Goal: Information Seeking & Learning: Learn about a topic

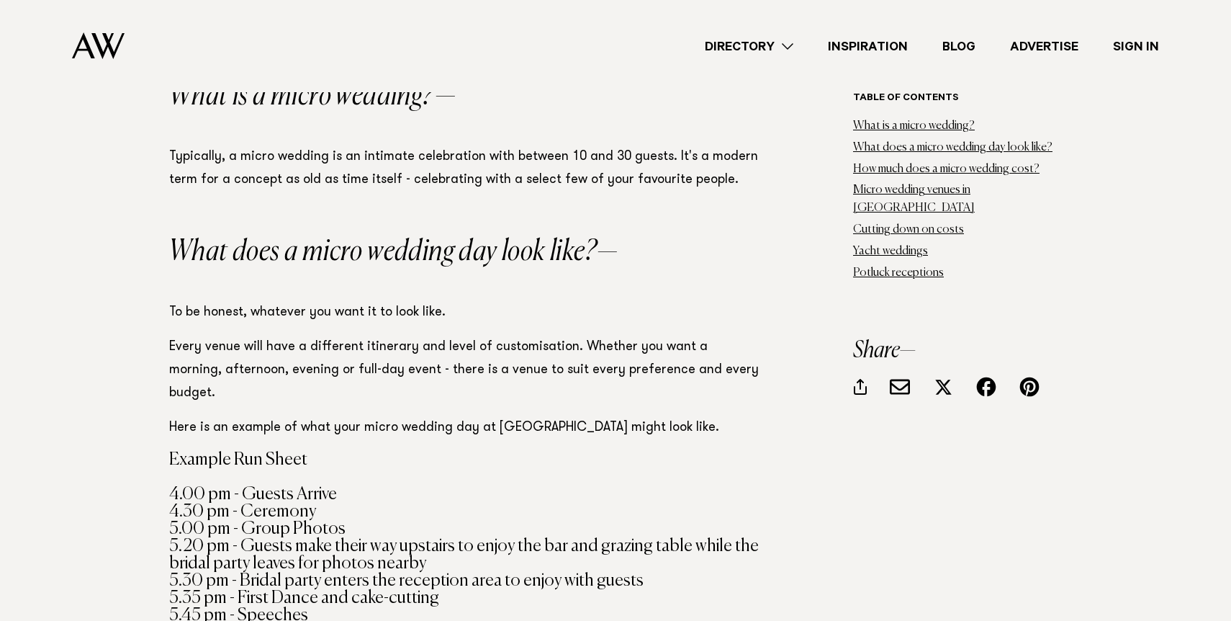
scroll to position [1153, 0]
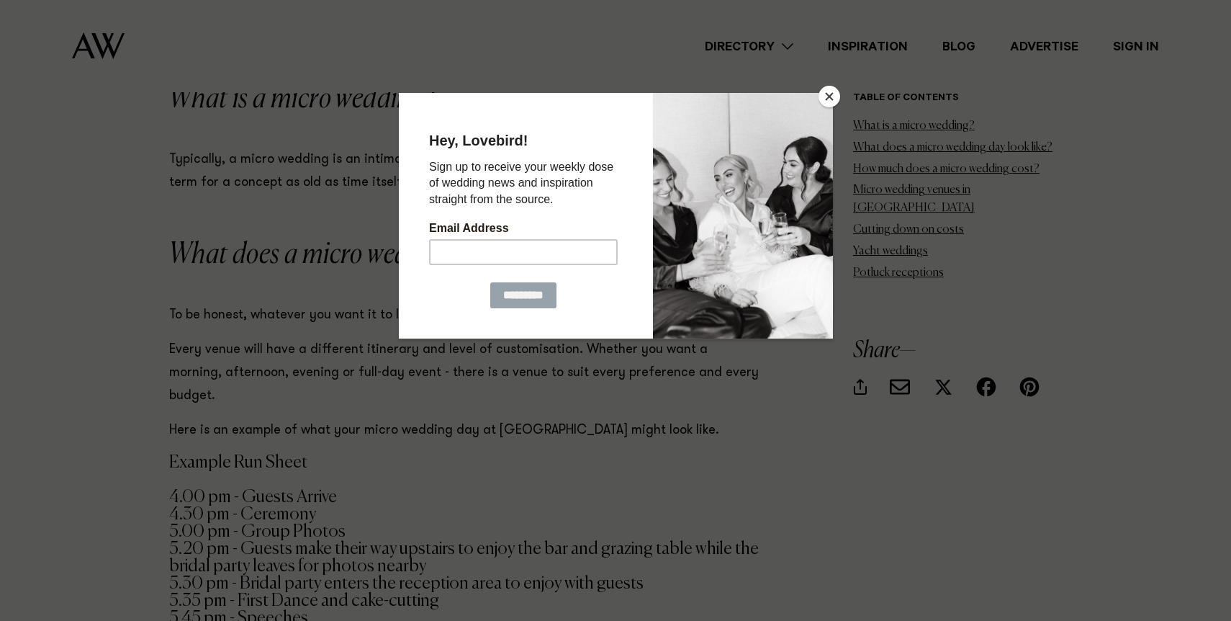
click at [825, 96] on button "Close" at bounding box center [830, 97] width 22 height 22
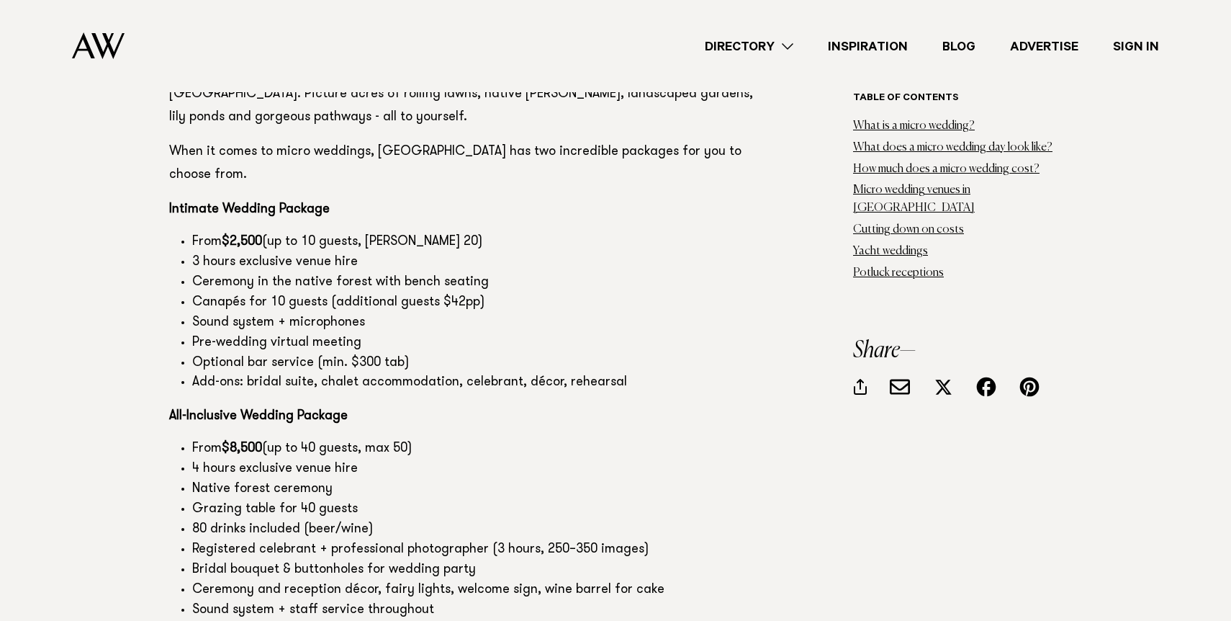
scroll to position [7698, 0]
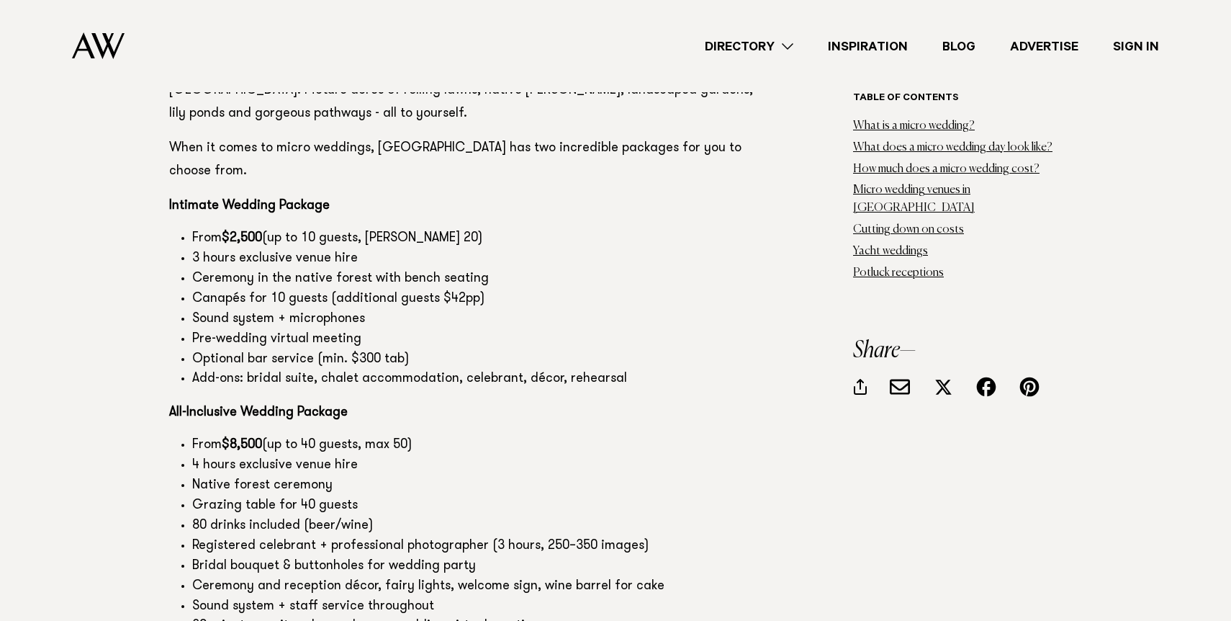
click at [562, 476] on li "Native forest ceremony" at bounding box center [475, 486] width 567 height 20
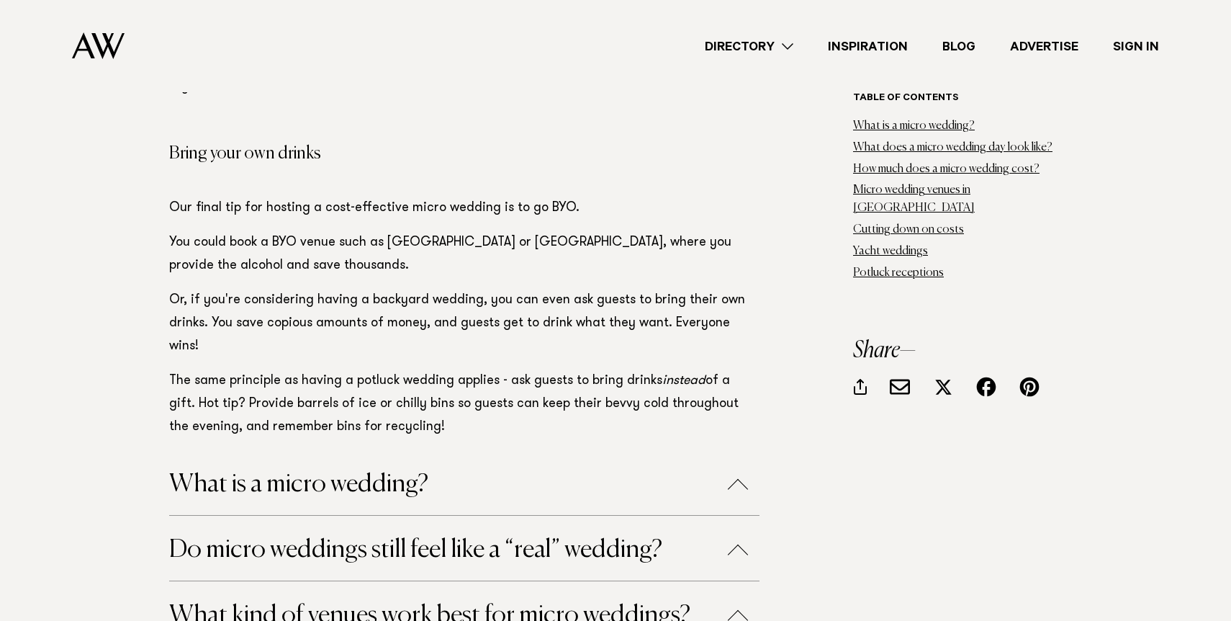
scroll to position [20182, 0]
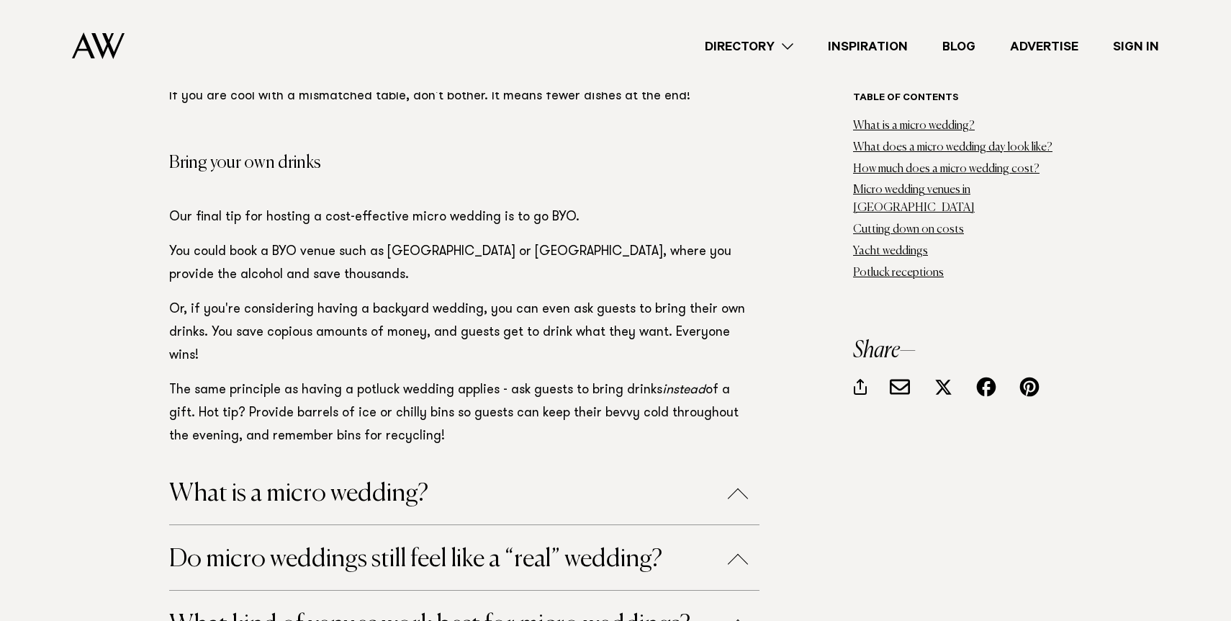
click at [424, 547] on button "Do micro weddings still feel like a “real” wedding?" at bounding box center [464, 559] width 591 height 25
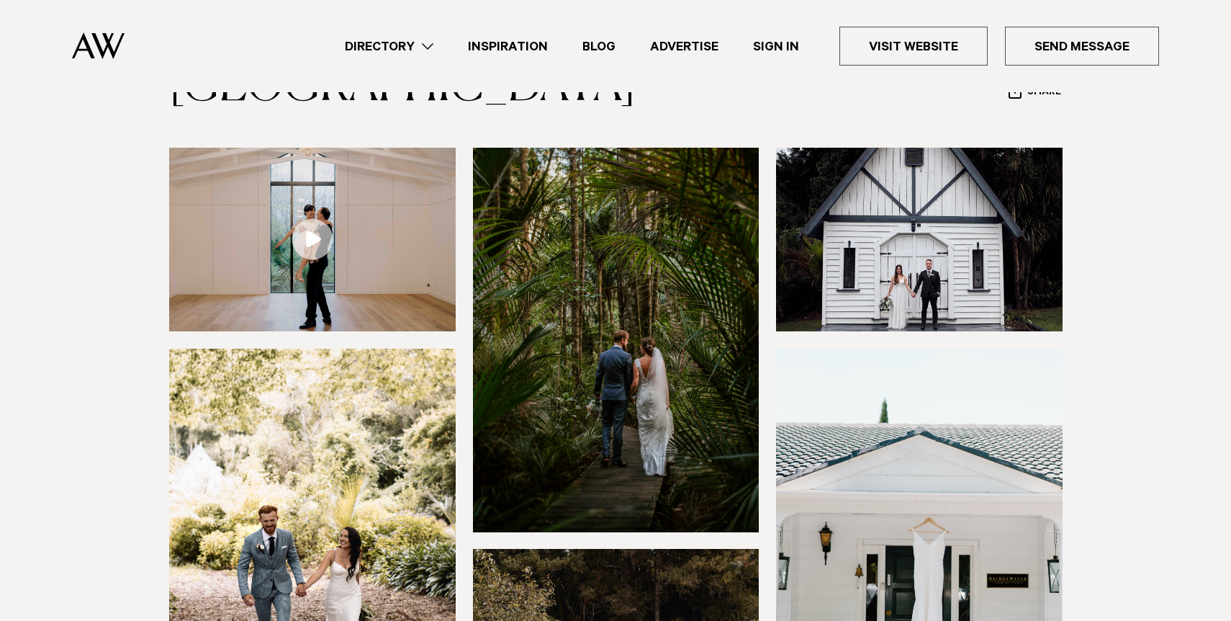
scroll to position [125, 0]
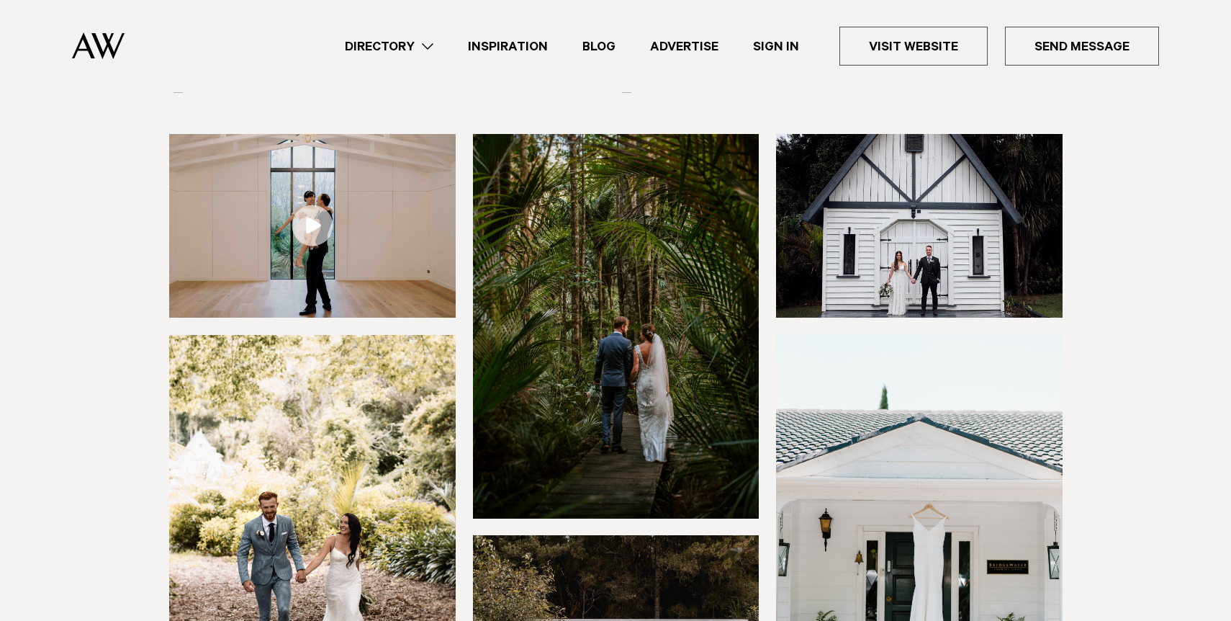
click at [827, 268] on img at bounding box center [919, 226] width 287 height 184
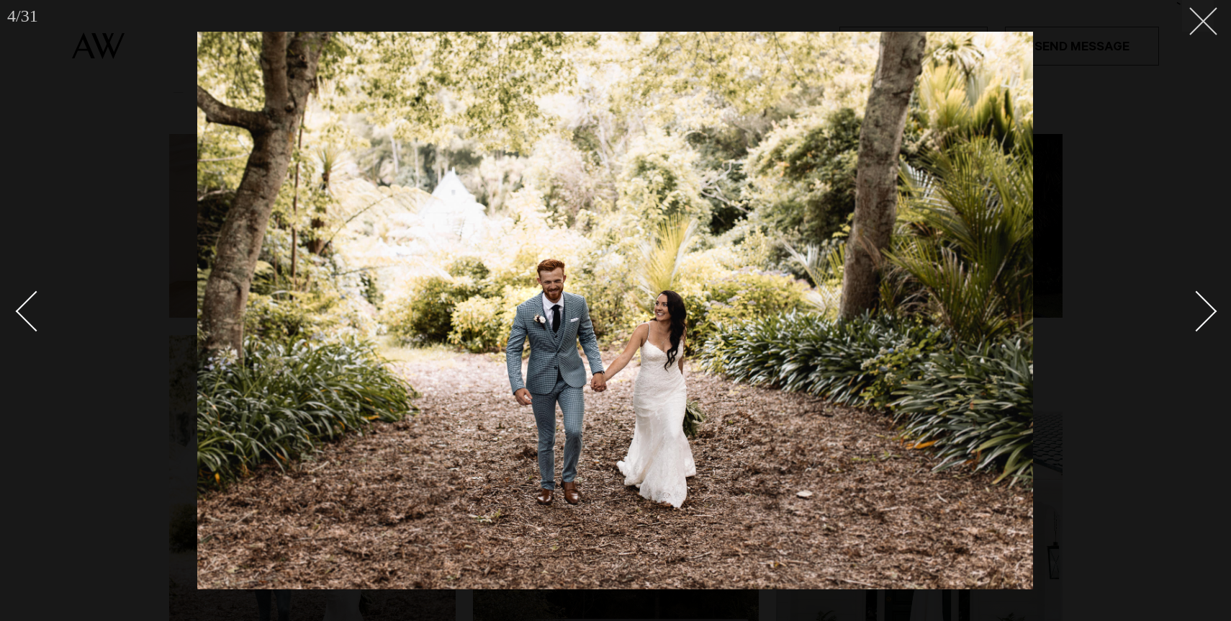
click at [1202, 17] on icon at bounding box center [1198, 15] width 17 height 17
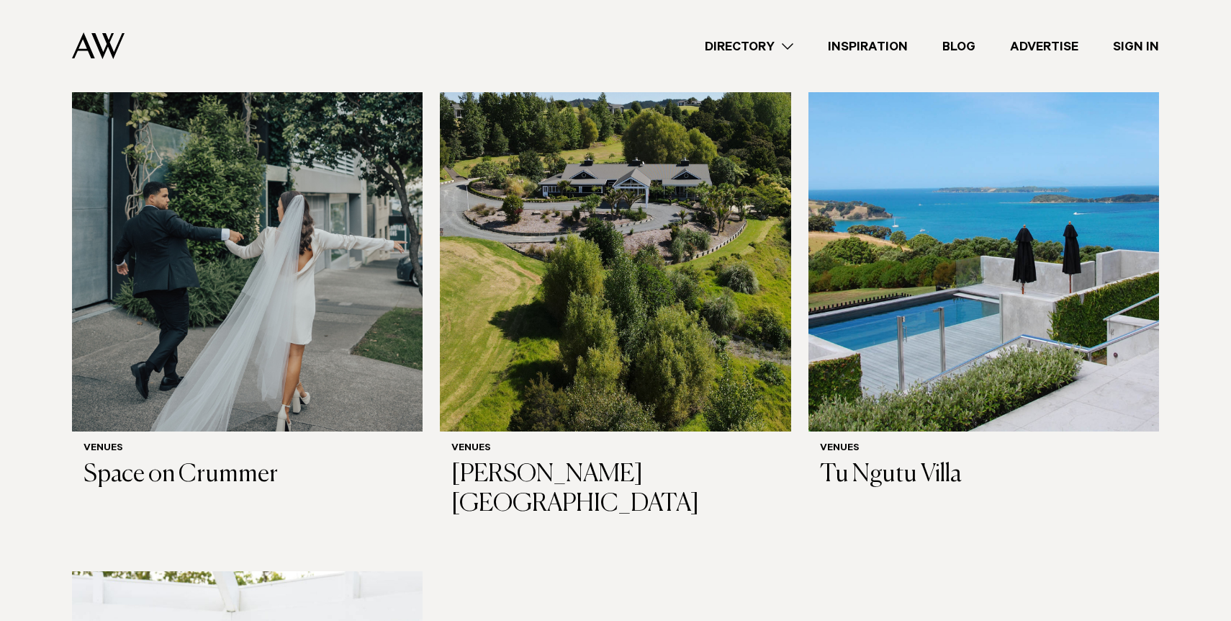
scroll to position [480, 0]
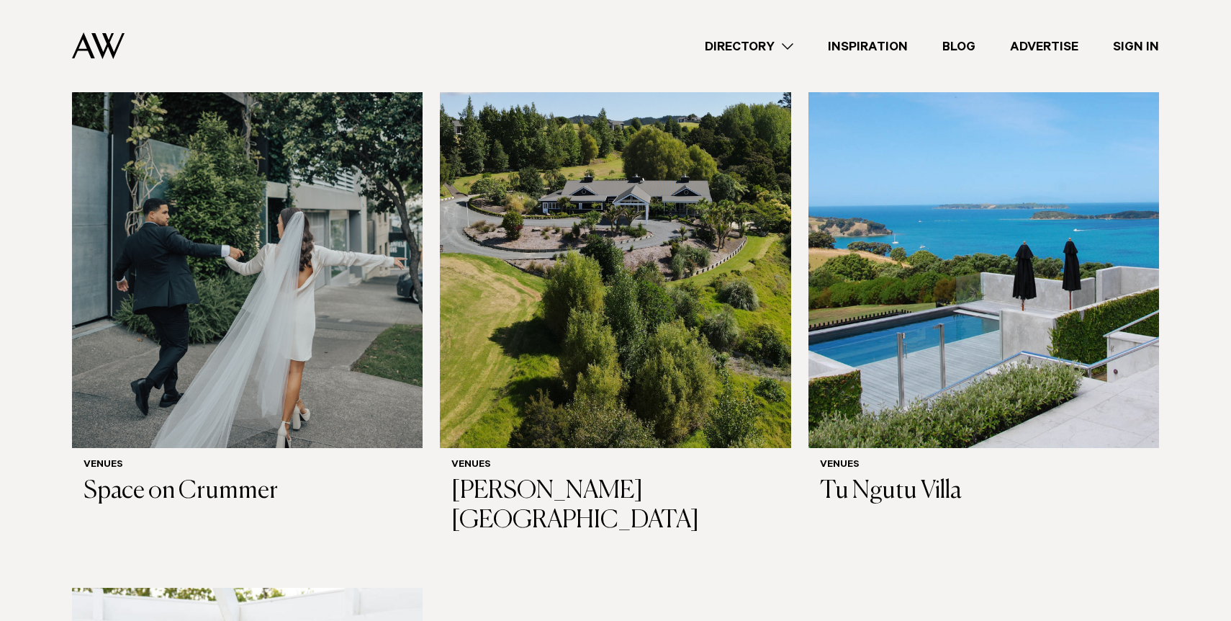
click at [266, 230] on img at bounding box center [247, 212] width 351 height 471
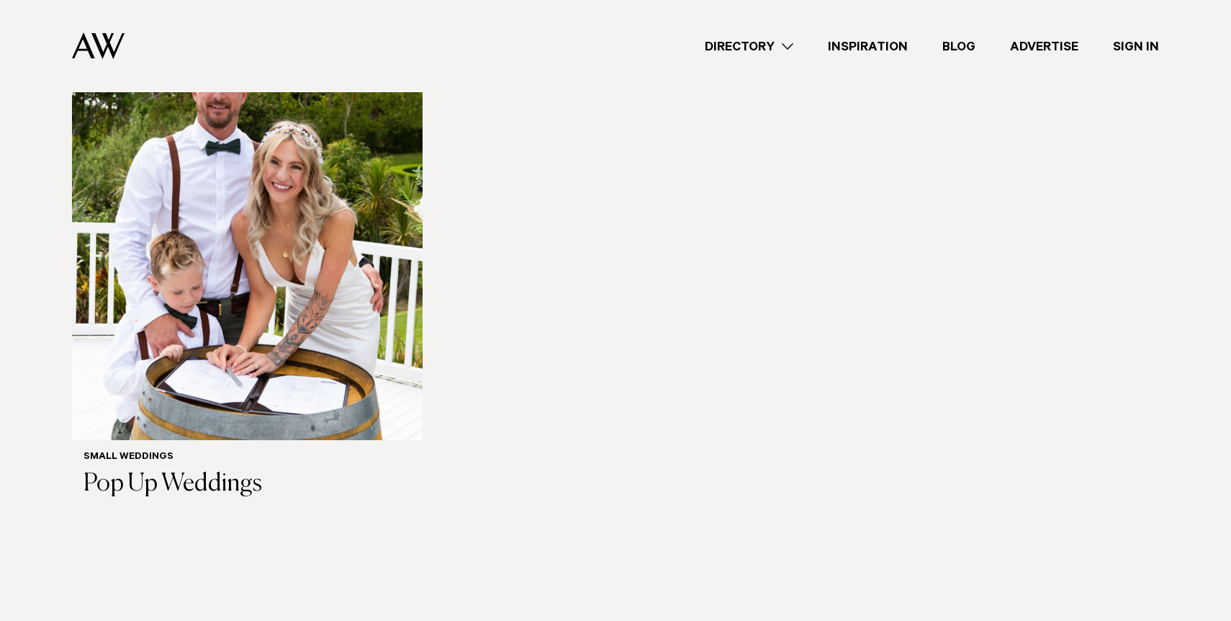
scroll to position [1118, 0]
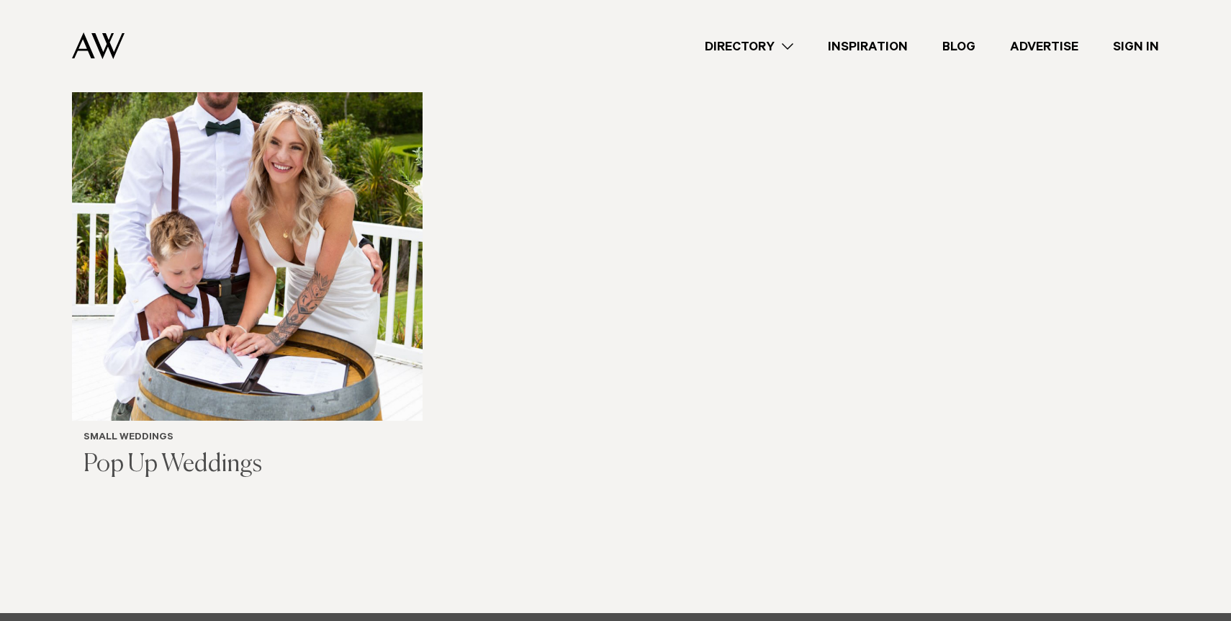
click at [335, 223] on img at bounding box center [247, 185] width 351 height 471
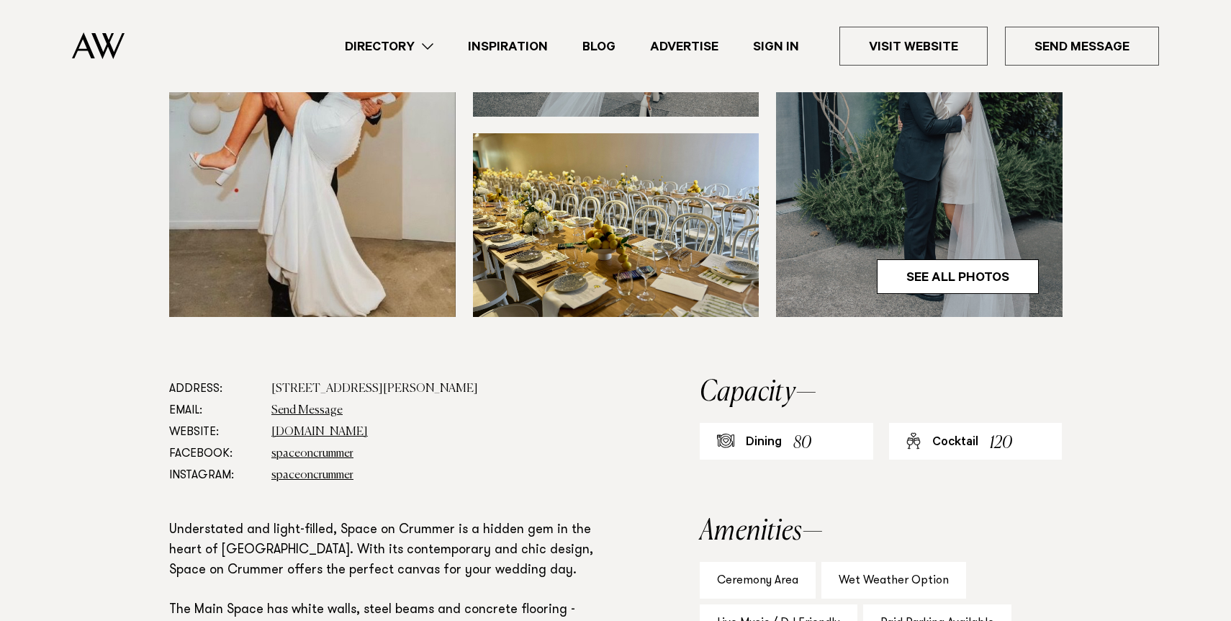
scroll to position [393, 0]
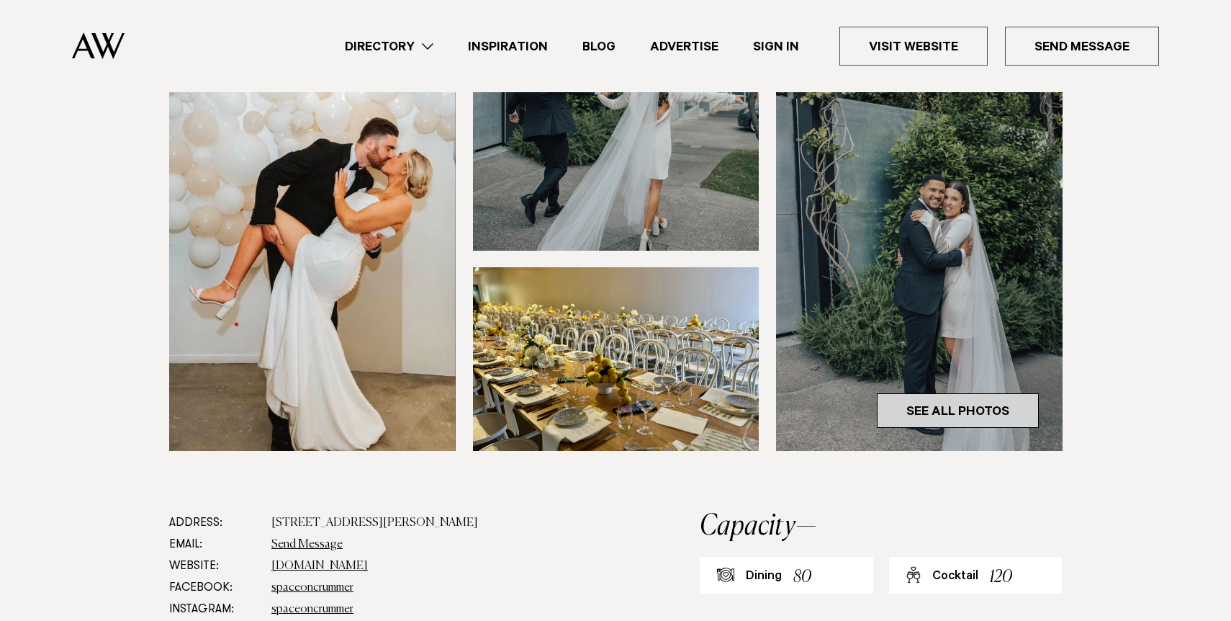
click at [938, 406] on link "See All Photos" at bounding box center [958, 410] width 162 height 35
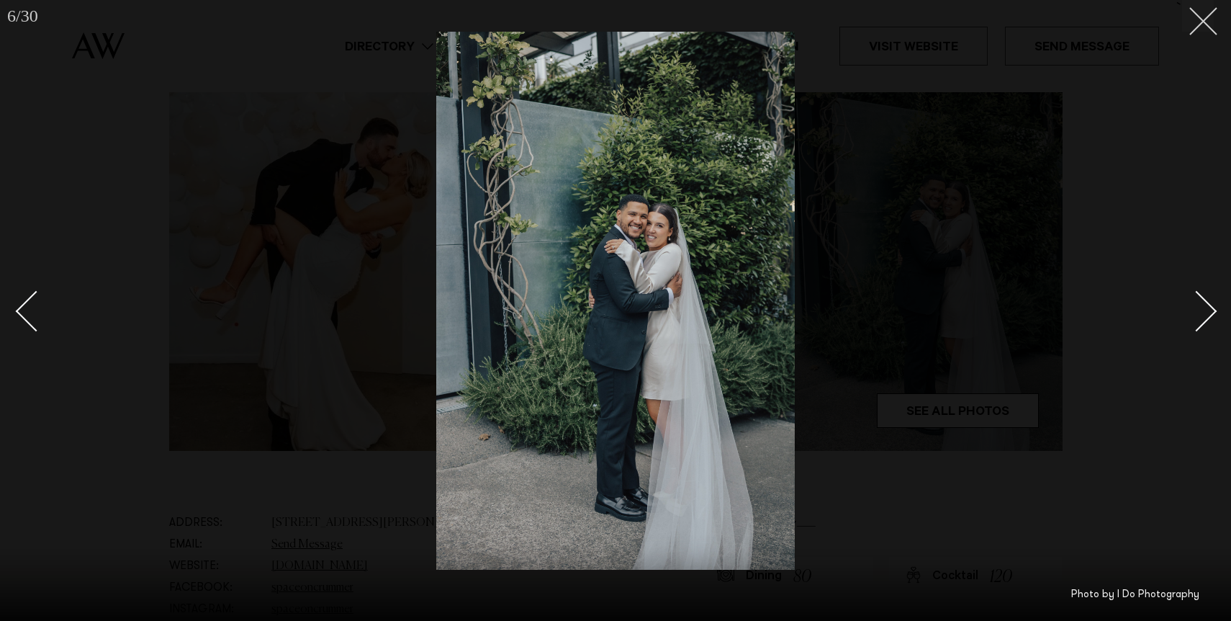
click at [1204, 26] on button at bounding box center [1198, 16] width 32 height 32
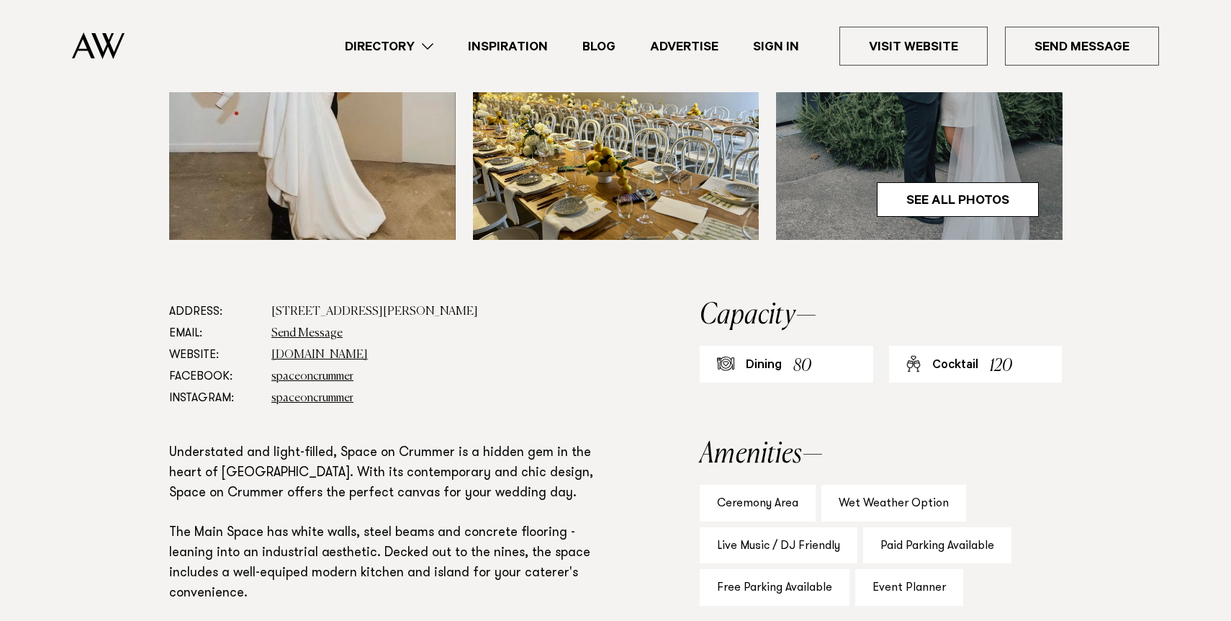
scroll to position [719, 0]
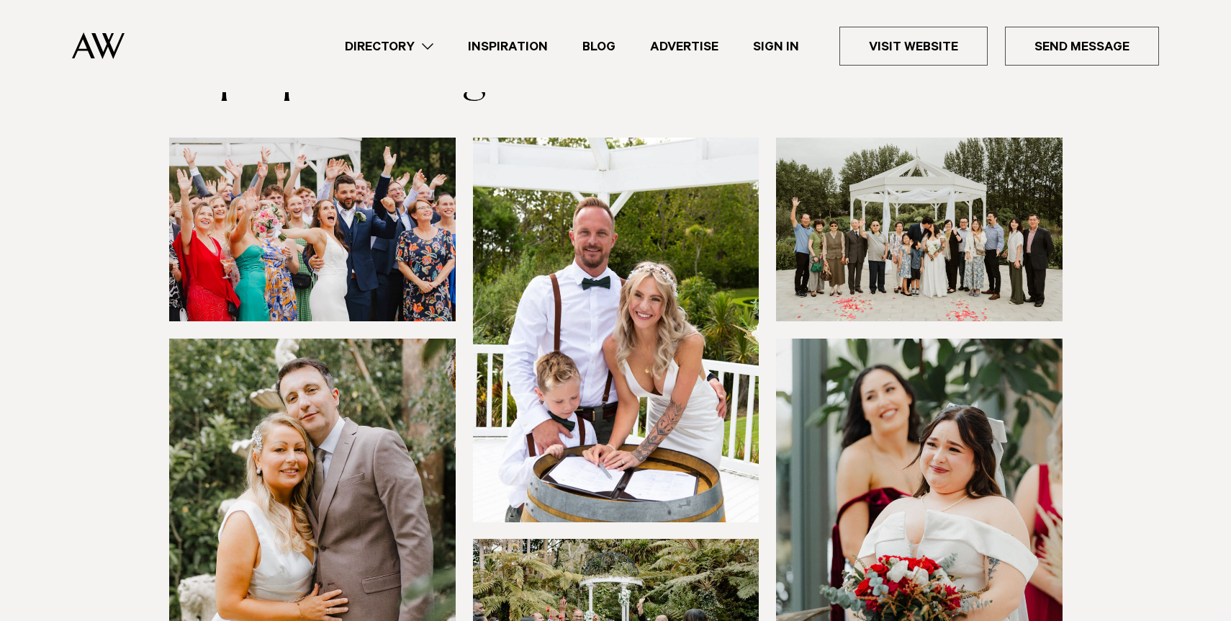
scroll to position [105, 0]
